Goal: Information Seeking & Learning: Learn about a topic

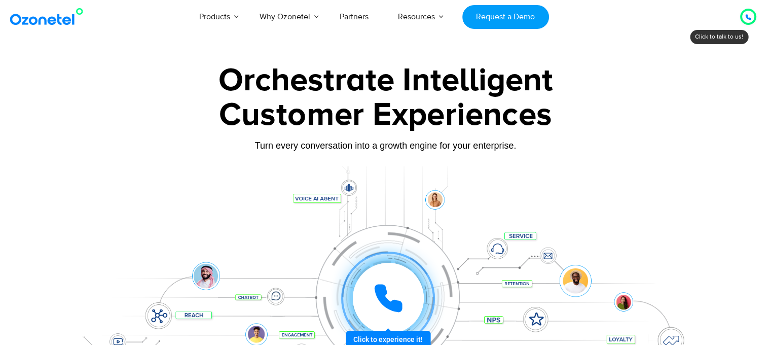
click at [750, 14] on icon at bounding box center [748, 17] width 6 height 6
click at [747, 12] on div at bounding box center [748, 17] width 6 height 12
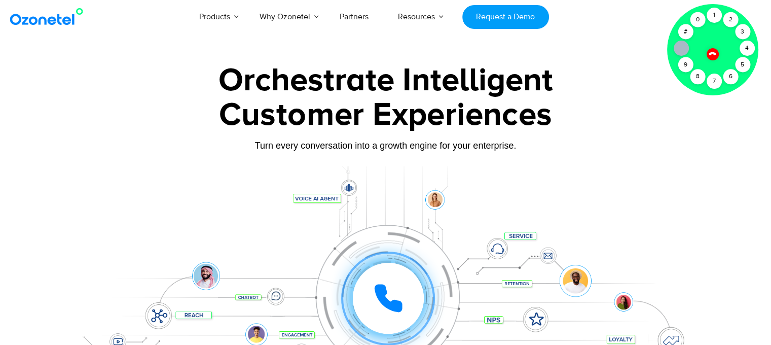
click at [645, 164] on div "Orchestrate Intelligent Customer Experiences Turn every conversation into a gro…" at bounding box center [386, 231] width 634 height 335
click at [710, 58] on div at bounding box center [712, 54] width 17 height 17
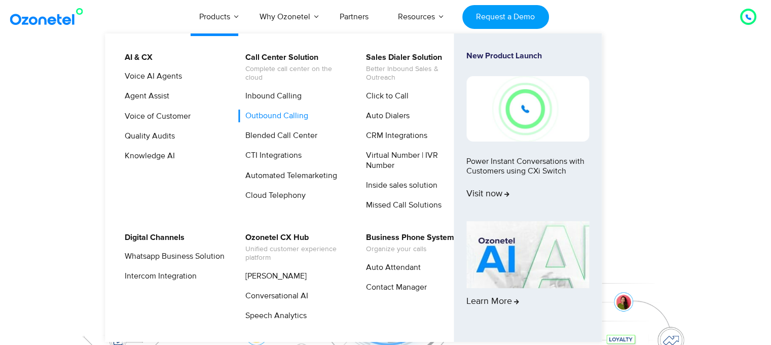
click at [278, 117] on link "Outbound Calling" at bounding box center [274, 115] width 71 height 13
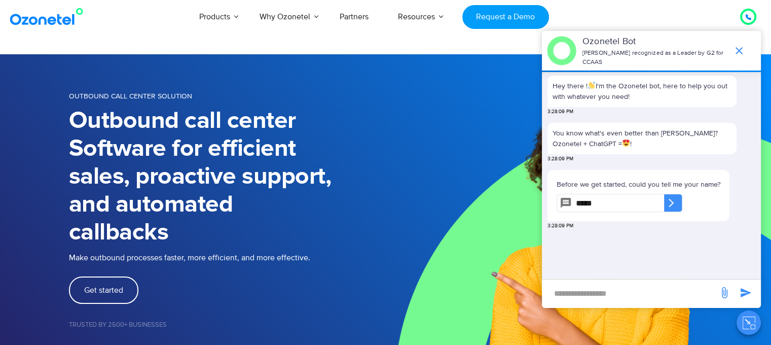
type input "*****"
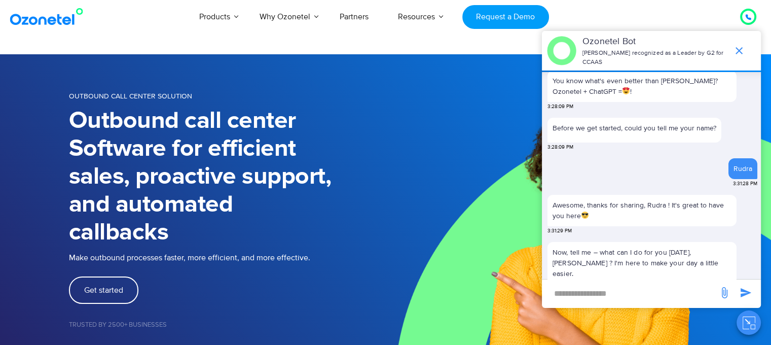
scroll to position [88, 0]
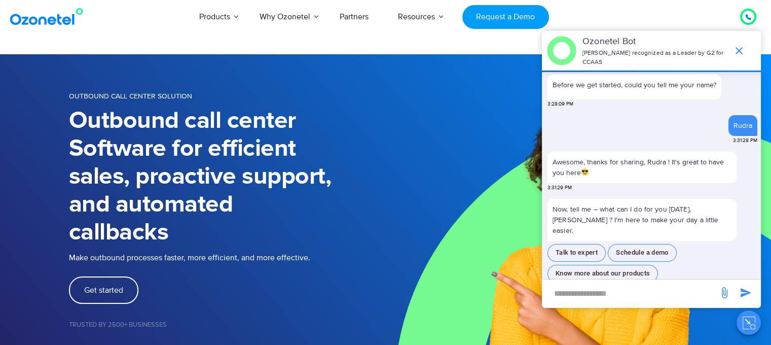
click at [601, 294] on input "new-msg-input" at bounding box center [630, 292] width 166 height 17
type input "**********"
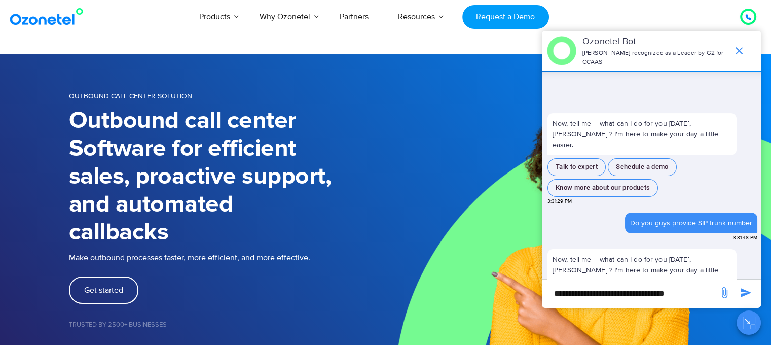
scroll to position [202, 0]
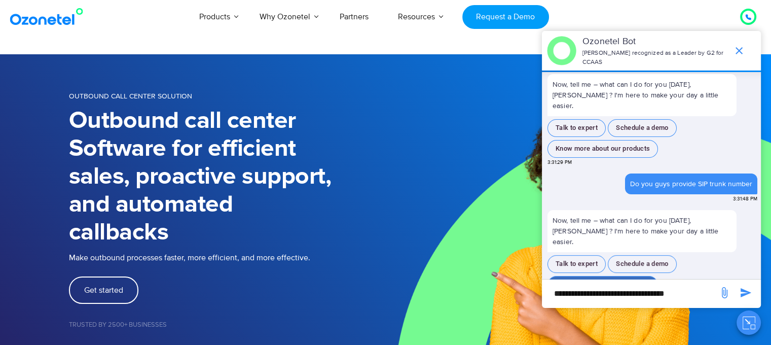
click at [589, 276] on button "Know more about our products" at bounding box center [602, 285] width 110 height 18
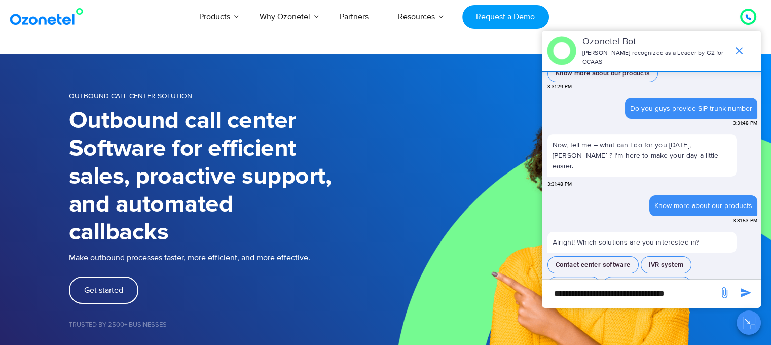
scroll to position [278, 0]
click at [499, 157] on img at bounding box center [579, 227] width 386 height 347
